Goal: Transaction & Acquisition: Obtain resource

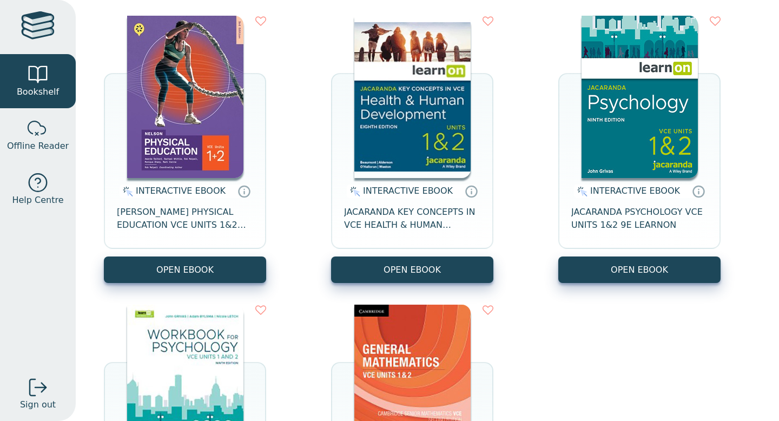
scroll to position [141, 0]
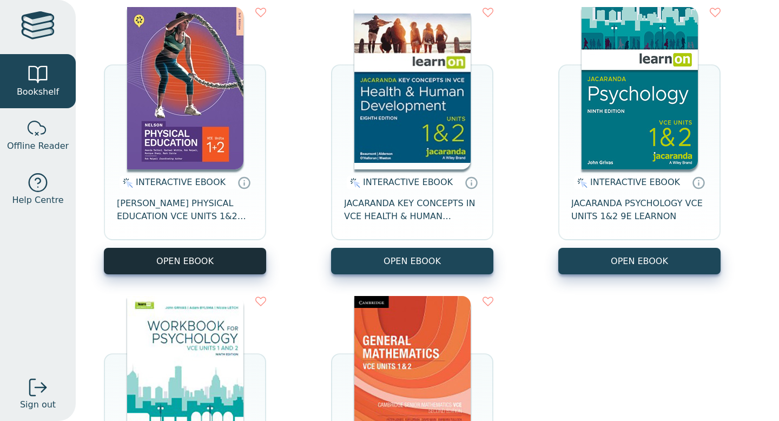
click at [195, 266] on button "OPEN EBOOK" at bounding box center [185, 261] width 162 height 26
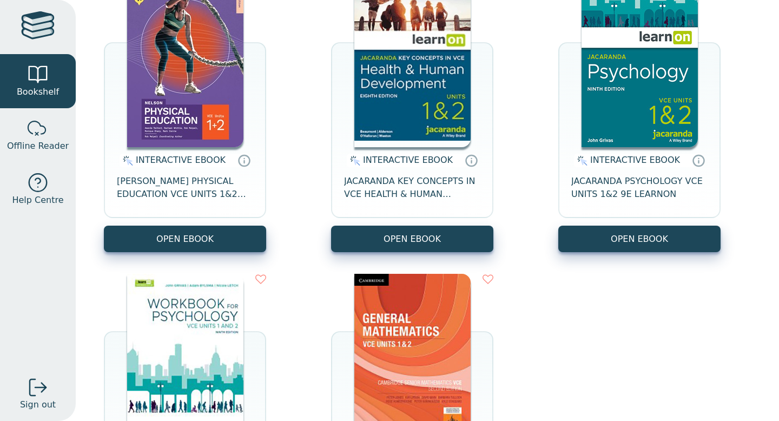
scroll to position [135, 0]
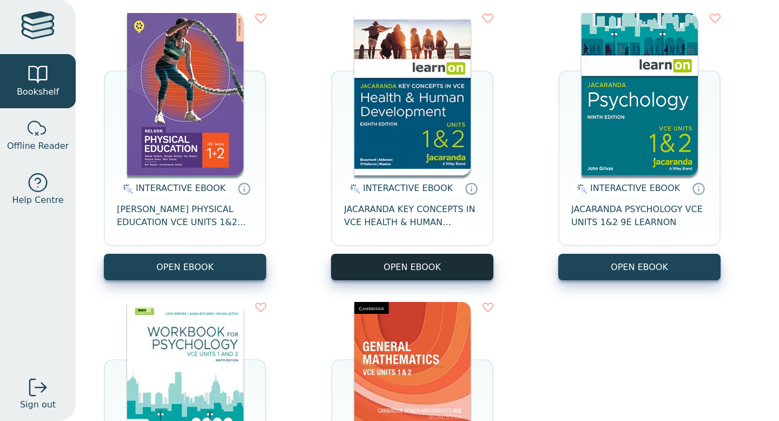
click at [437, 274] on button "OPEN EBOOK" at bounding box center [412, 267] width 162 height 26
